Goal: Task Accomplishment & Management: Manage account settings

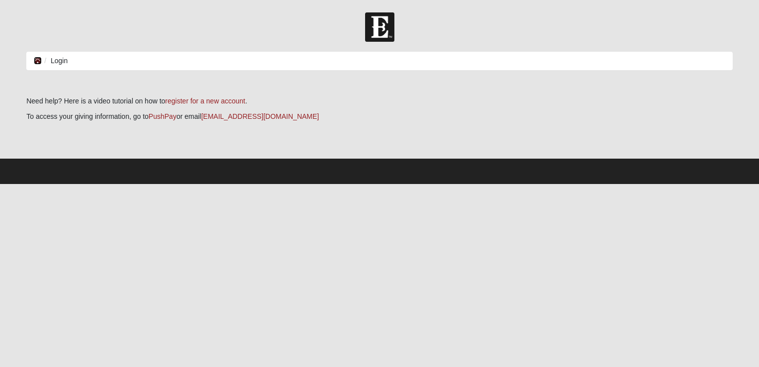
click at [39, 61] on icon at bounding box center [38, 60] width 8 height 7
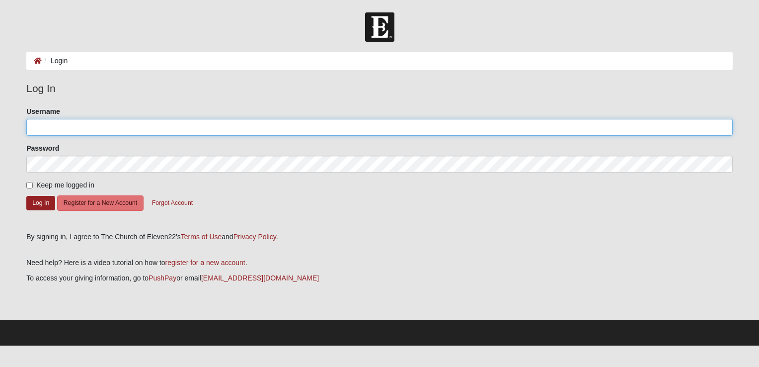
click at [35, 132] on input "Username" at bounding box center [379, 127] width 707 height 17
type input "[EMAIL_ADDRESS][DOMAIN_NAME]"
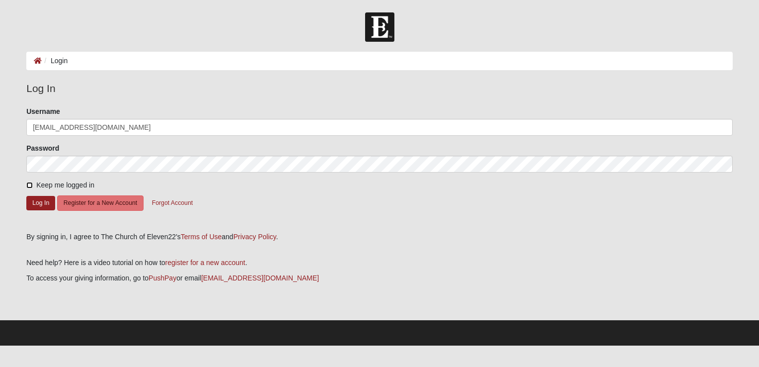
click at [30, 184] on input "Keep me logged in" at bounding box center [29, 185] width 6 height 6
checkbox input "true"
click at [45, 202] on button "Log In" at bounding box center [40, 203] width 29 height 14
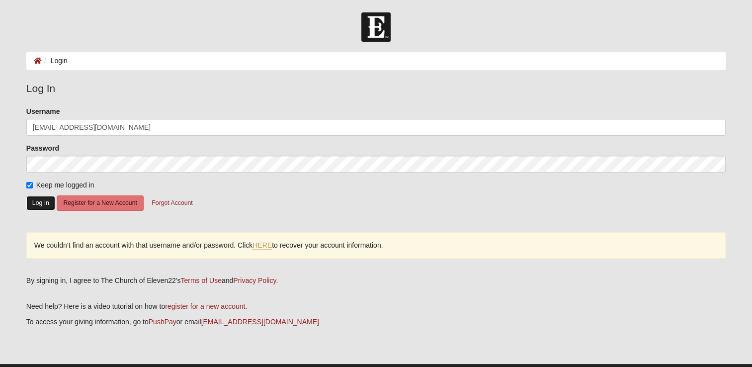
click at [38, 200] on button "Log In" at bounding box center [40, 203] width 29 height 14
